Goal: Find specific page/section: Find specific page/section

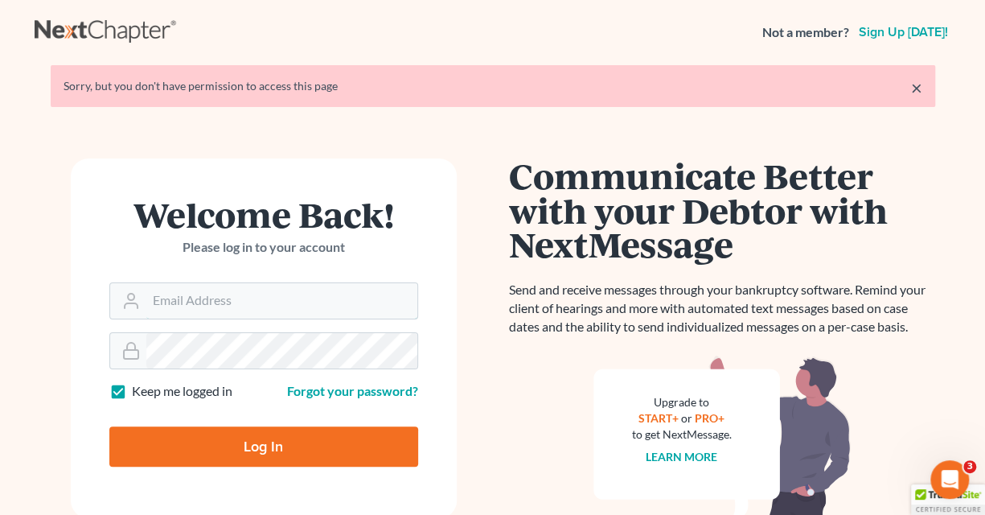
type input "[PERSON_NAME][EMAIL_ADDRESS][PERSON_NAME][DOMAIN_NAME]"
click at [225, 429] on input "Log In" at bounding box center [263, 446] width 309 height 40
type input "Thinking..."
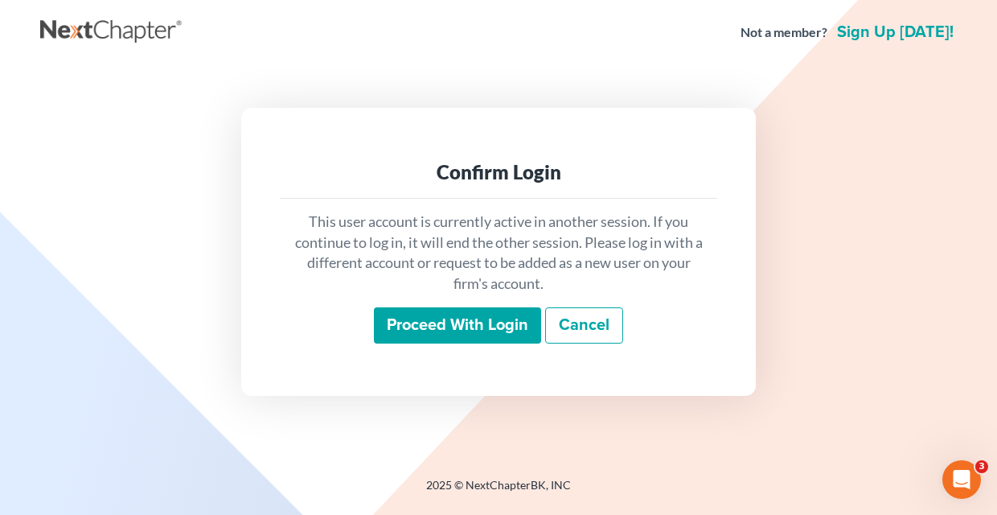
click at [448, 338] on input "Proceed with login" at bounding box center [457, 325] width 167 height 37
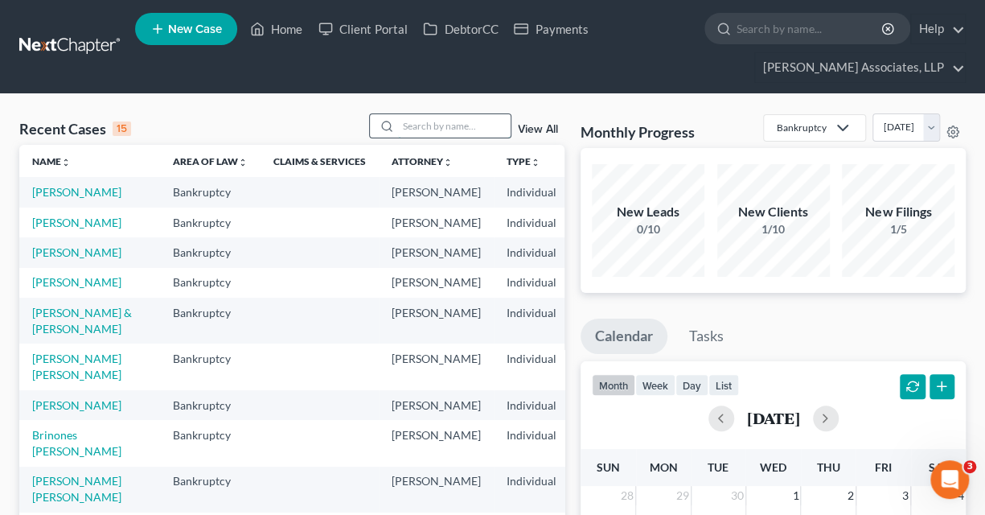
click at [472, 121] on input "search" at bounding box center [454, 125] width 113 height 23
type input "[PERSON_NAME]"
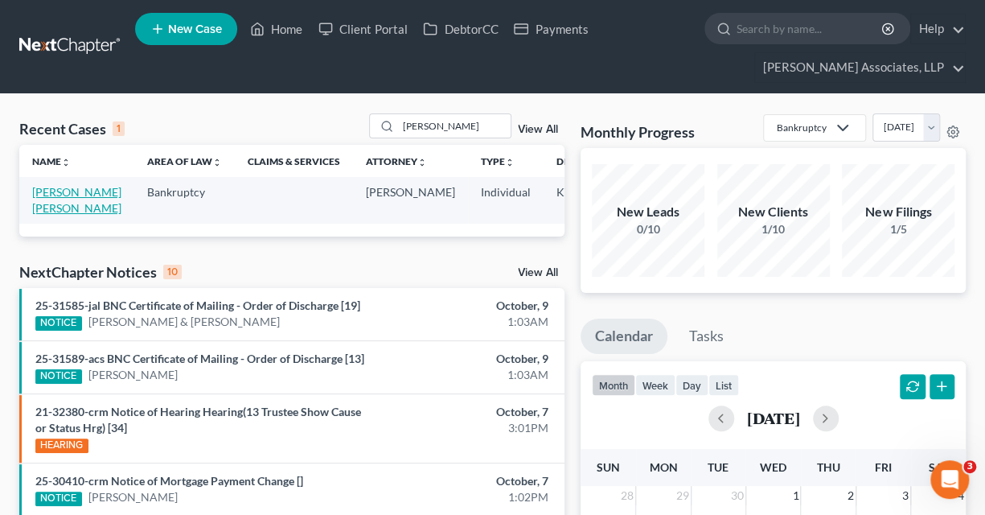
click at [50, 215] on link "[PERSON_NAME] [PERSON_NAME]" at bounding box center [76, 200] width 89 height 30
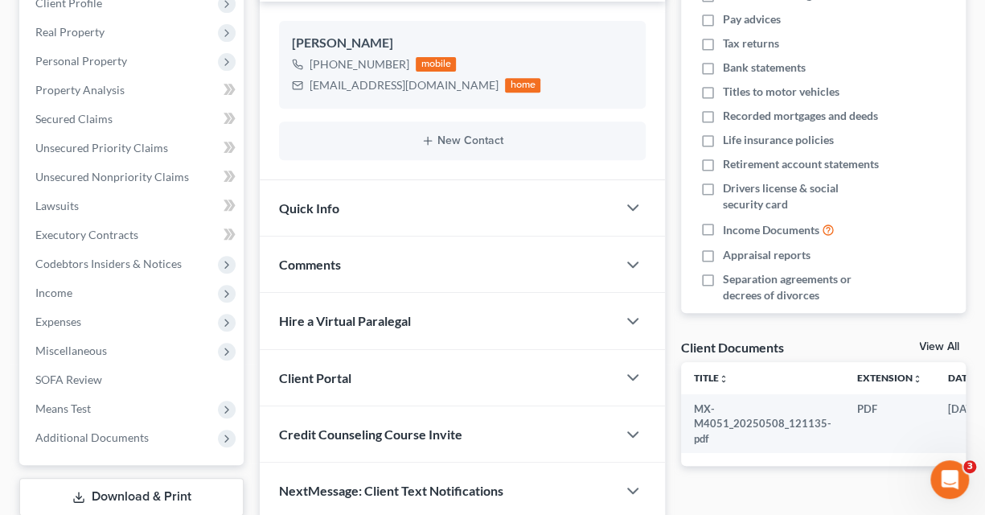
scroll to position [322, 0]
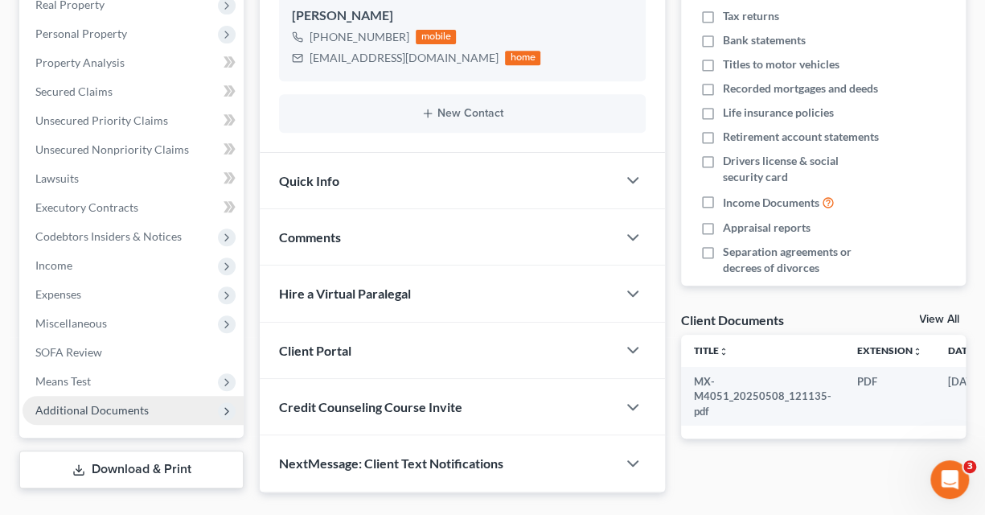
click at [119, 415] on span "Additional Documents" at bounding box center [91, 410] width 113 height 14
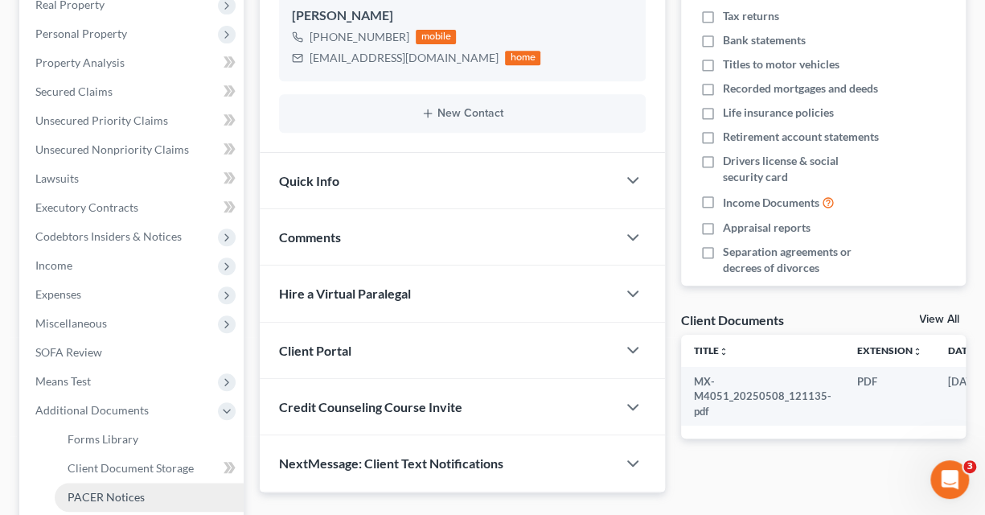
click at [111, 498] on span "PACER Notices" at bounding box center [106, 497] width 77 height 14
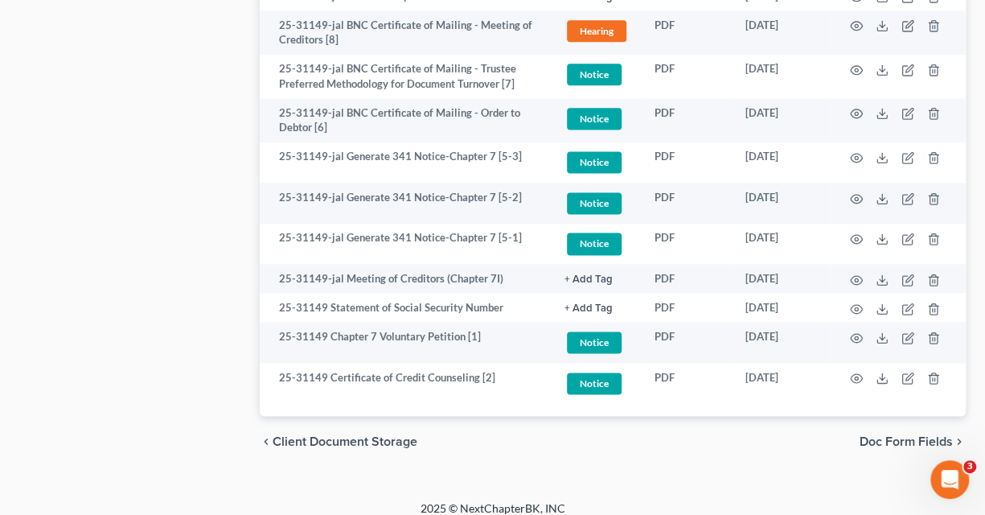
scroll to position [1007, 0]
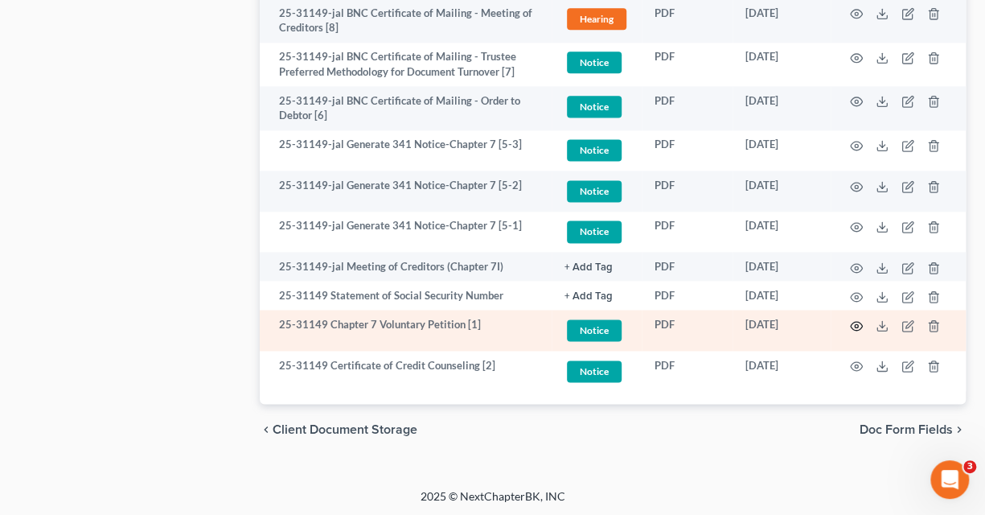
click at [857, 324] on circle "button" at bounding box center [856, 325] width 3 height 3
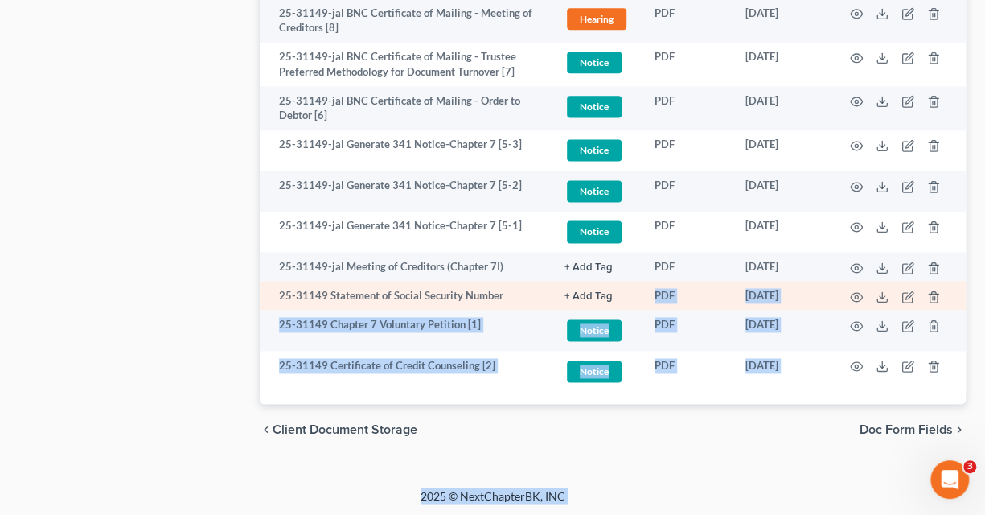
drag, startPoint x: 103, startPoint y: 430, endPoint x: 574, endPoint y: 289, distance: 491.1
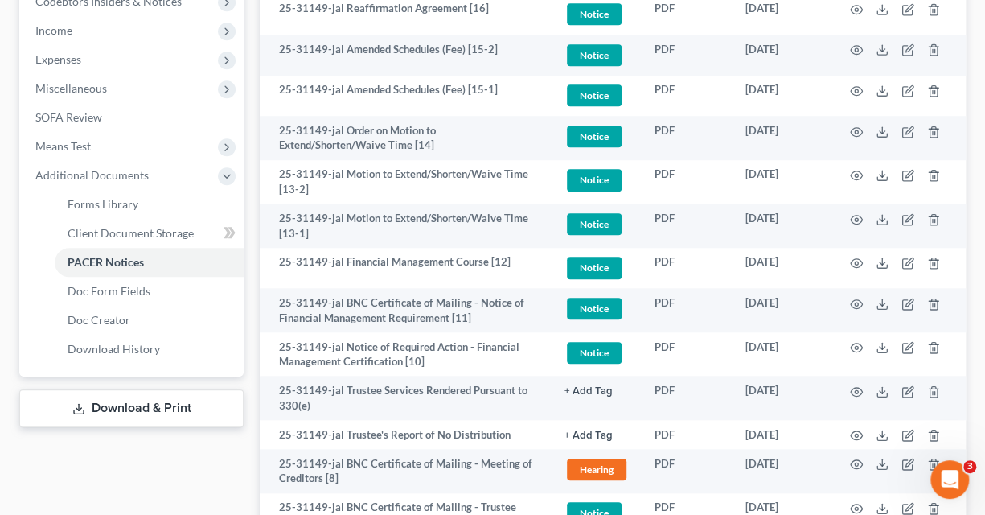
scroll to position [106, 0]
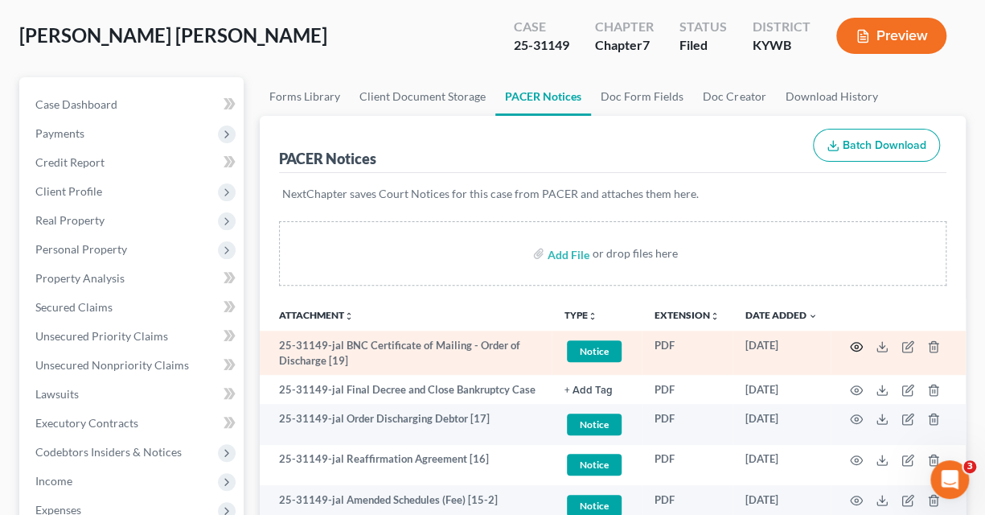
click at [861, 341] on icon "button" at bounding box center [856, 346] width 13 height 13
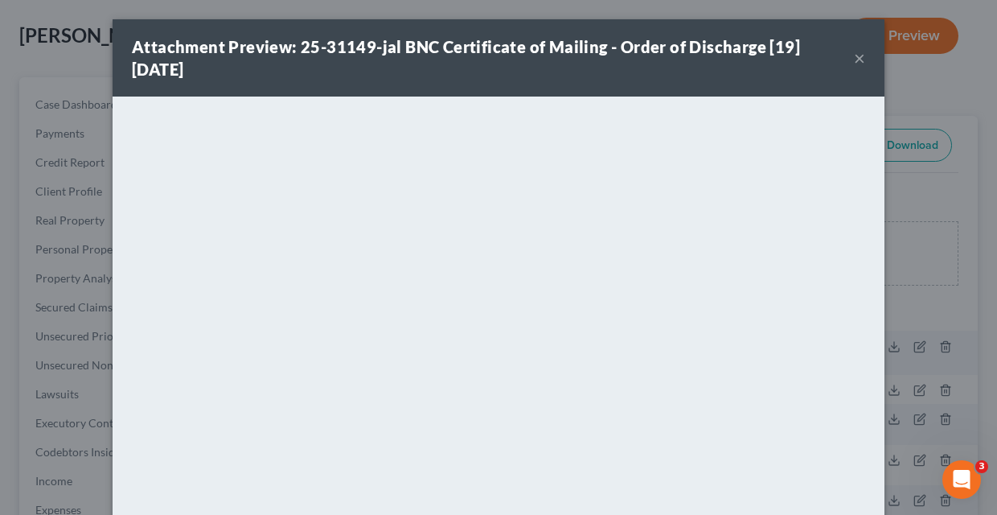
click at [854, 59] on button "×" at bounding box center [859, 57] width 11 height 19
